Goal: Task Accomplishment & Management: Complete application form

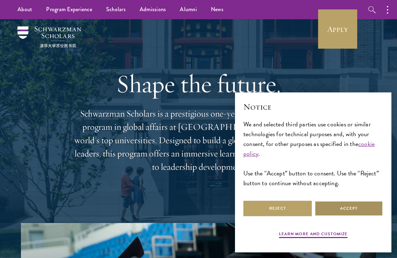
click at [352, 209] on button "Accept" at bounding box center [349, 208] width 69 height 16
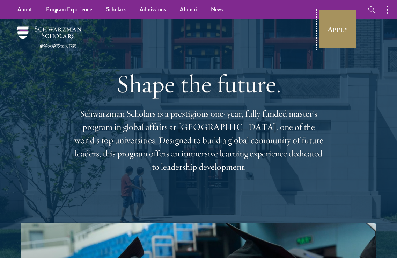
click at [343, 28] on link "Apply" at bounding box center [337, 28] width 39 height 39
click at [340, 24] on link "Apply" at bounding box center [337, 28] width 39 height 39
